Goal: Navigation & Orientation: Go to known website

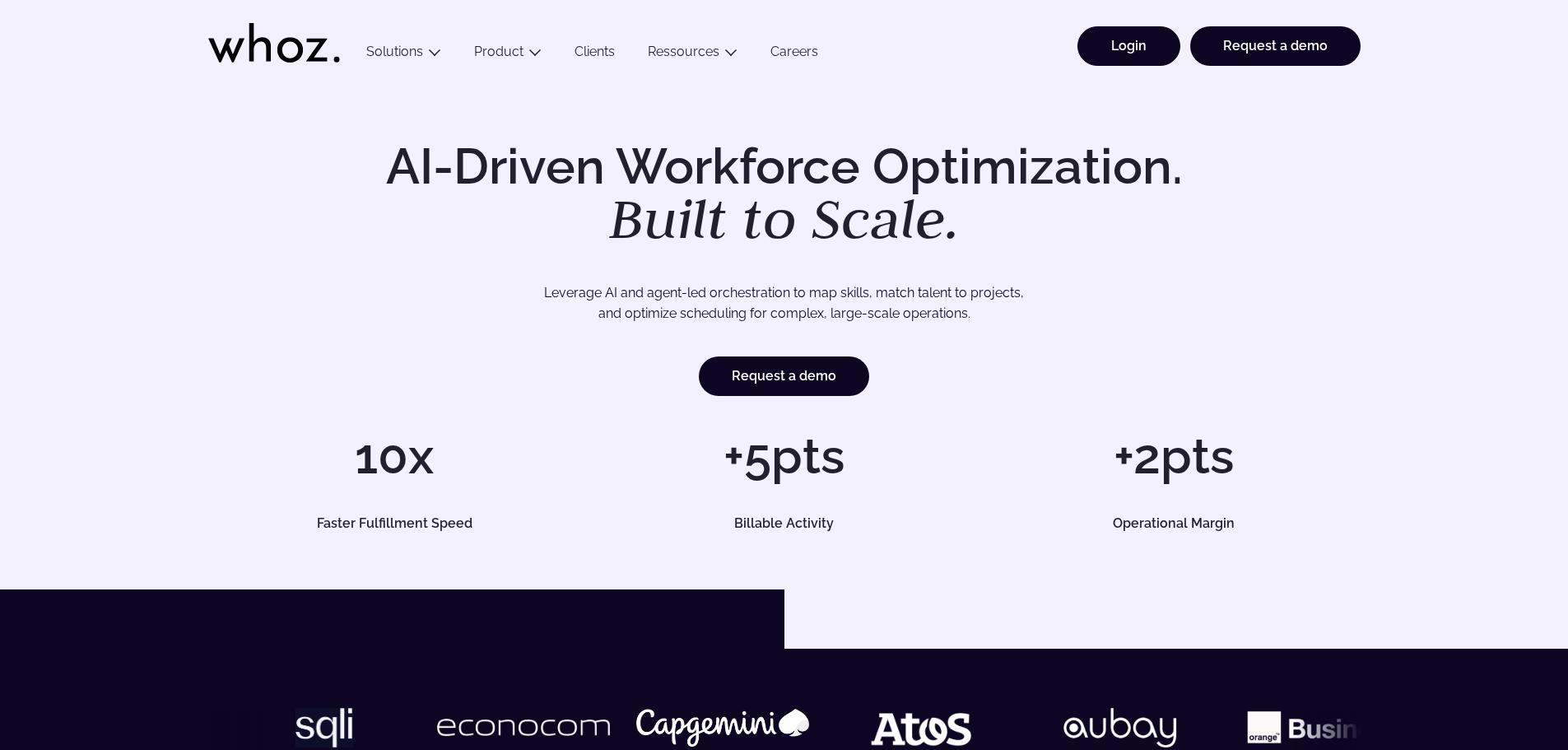
click at [1139, 47] on link "Login" at bounding box center [1128, 46] width 103 height 40
click at [1157, 40] on link "Login" at bounding box center [1128, 46] width 103 height 40
